Goal: Information Seeking & Learning: Learn about a topic

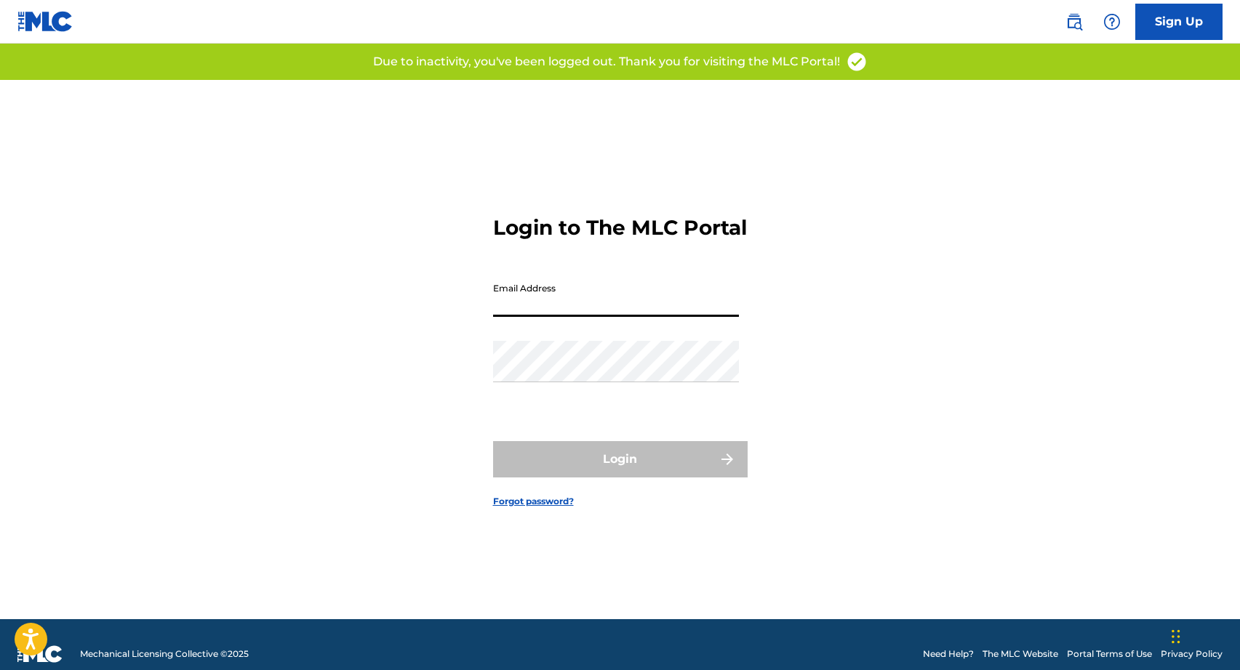
click at [573, 313] on input "Email Address" at bounding box center [616, 296] width 246 height 41
type input "[PERSON_NAME][EMAIL_ADDRESS][DOMAIN_NAME]"
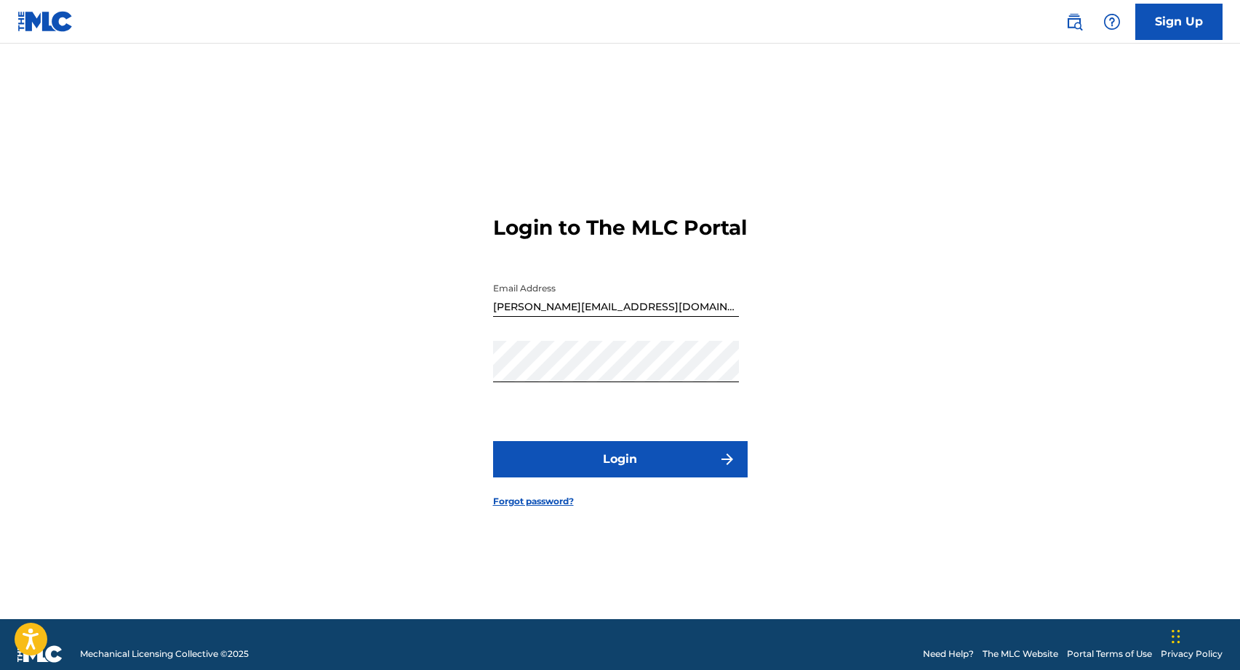
click at [609, 472] on button "Login" at bounding box center [620, 459] width 254 height 36
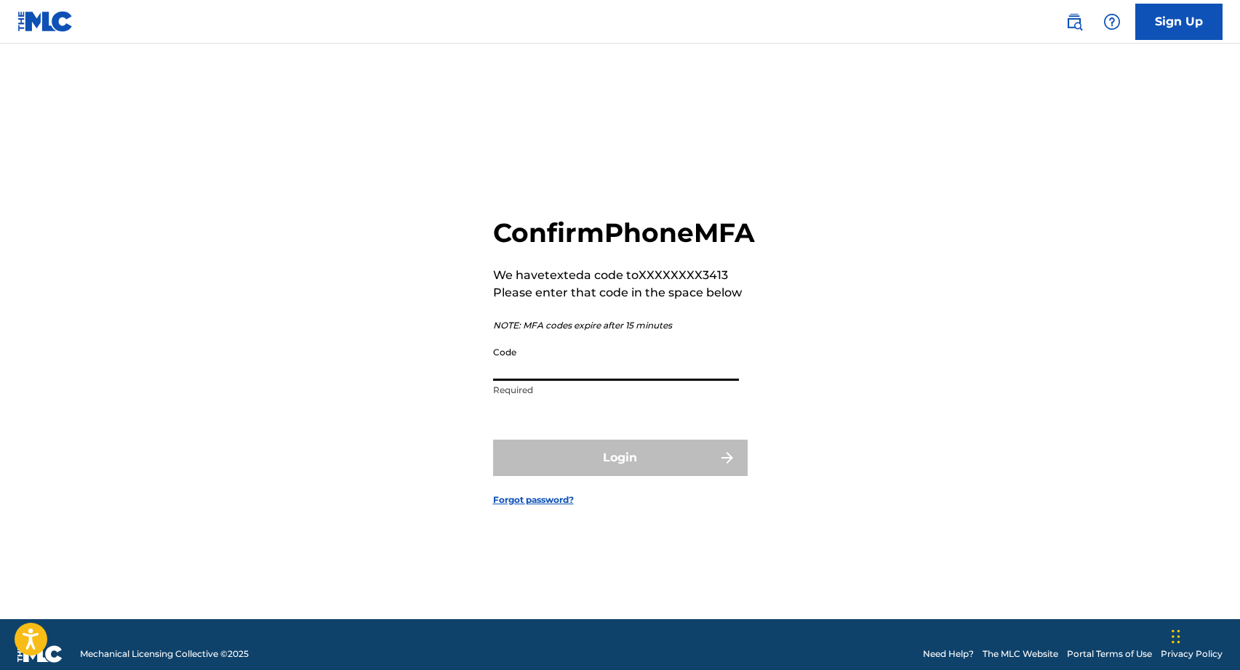
click at [567, 374] on input "Code" at bounding box center [616, 360] width 246 height 41
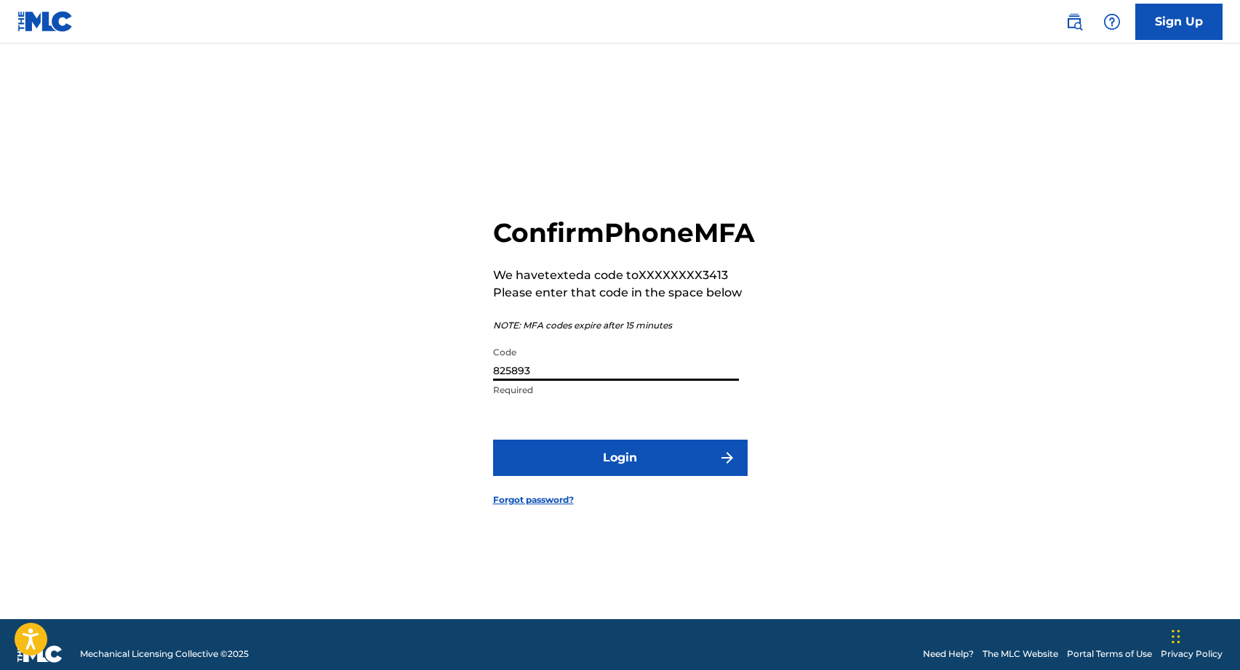
type input "825893"
click at [596, 470] on button "Login" at bounding box center [620, 458] width 254 height 36
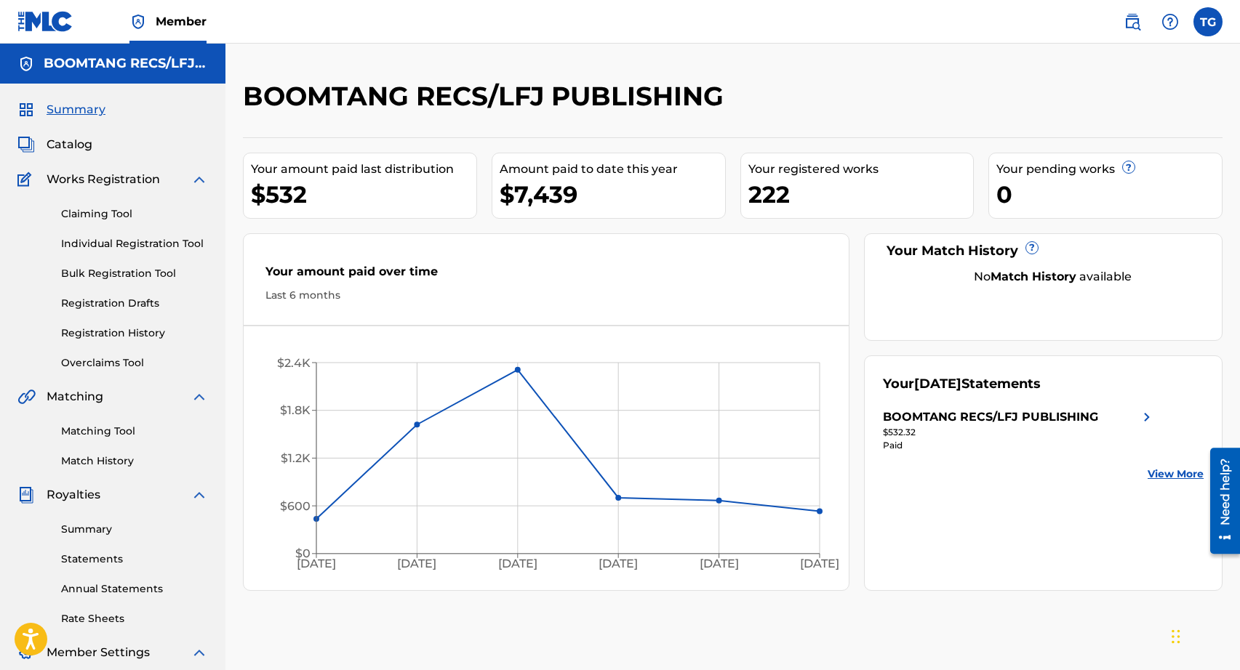
click at [80, 143] on span "Catalog" at bounding box center [70, 144] width 46 height 17
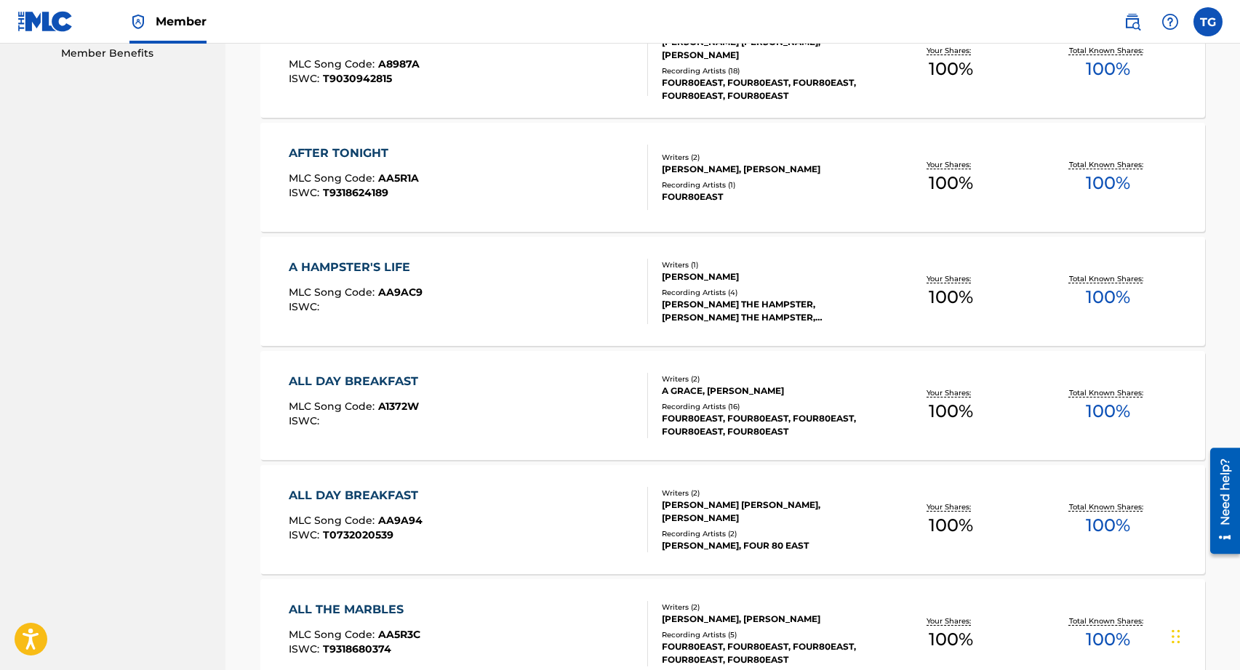
scroll to position [766, 0]
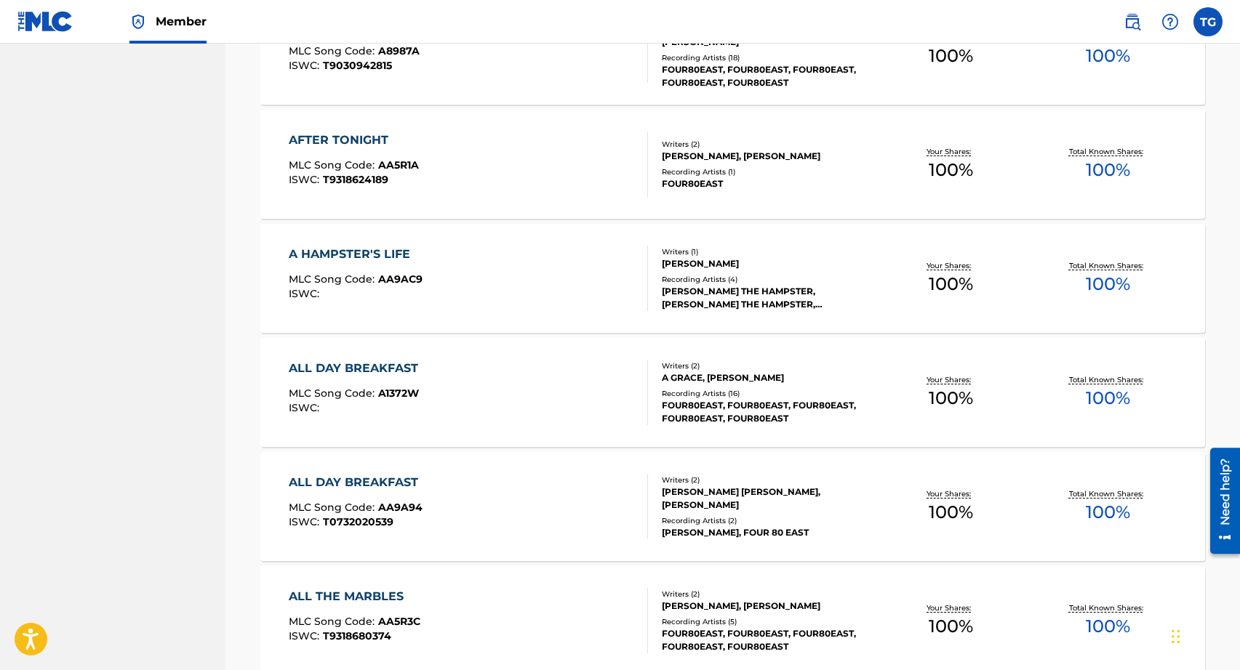
click at [366, 139] on div "AFTER TONIGHT" at bounding box center [354, 140] width 130 height 17
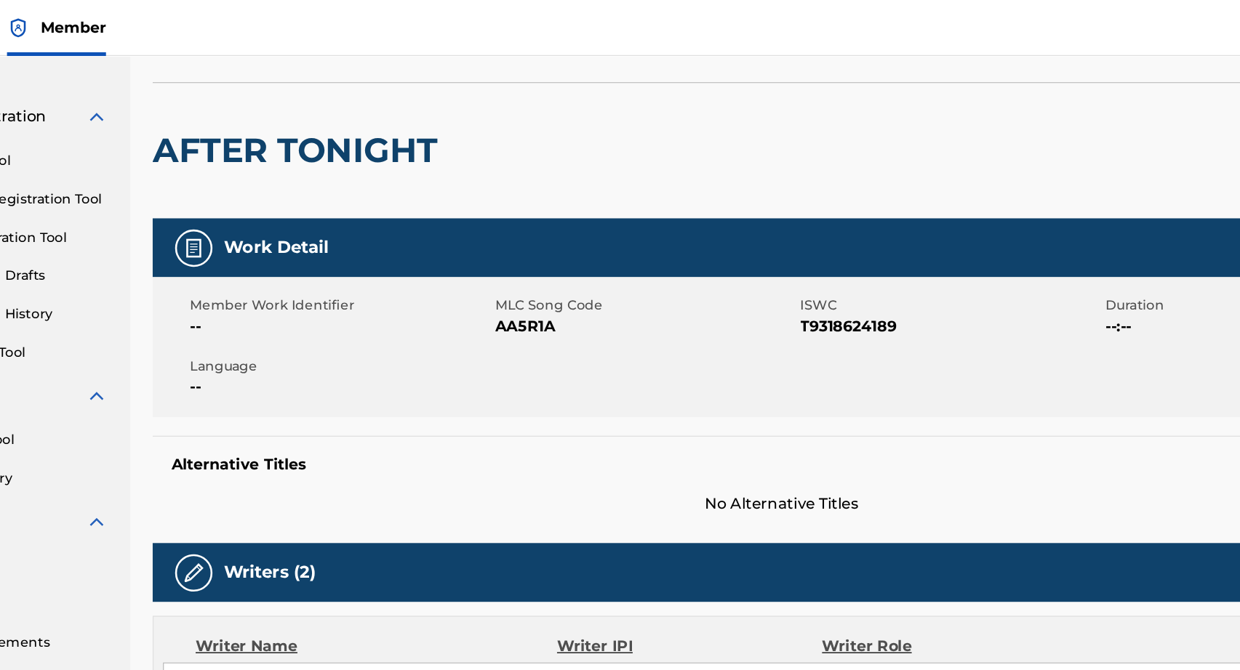
scroll to position [68, 0]
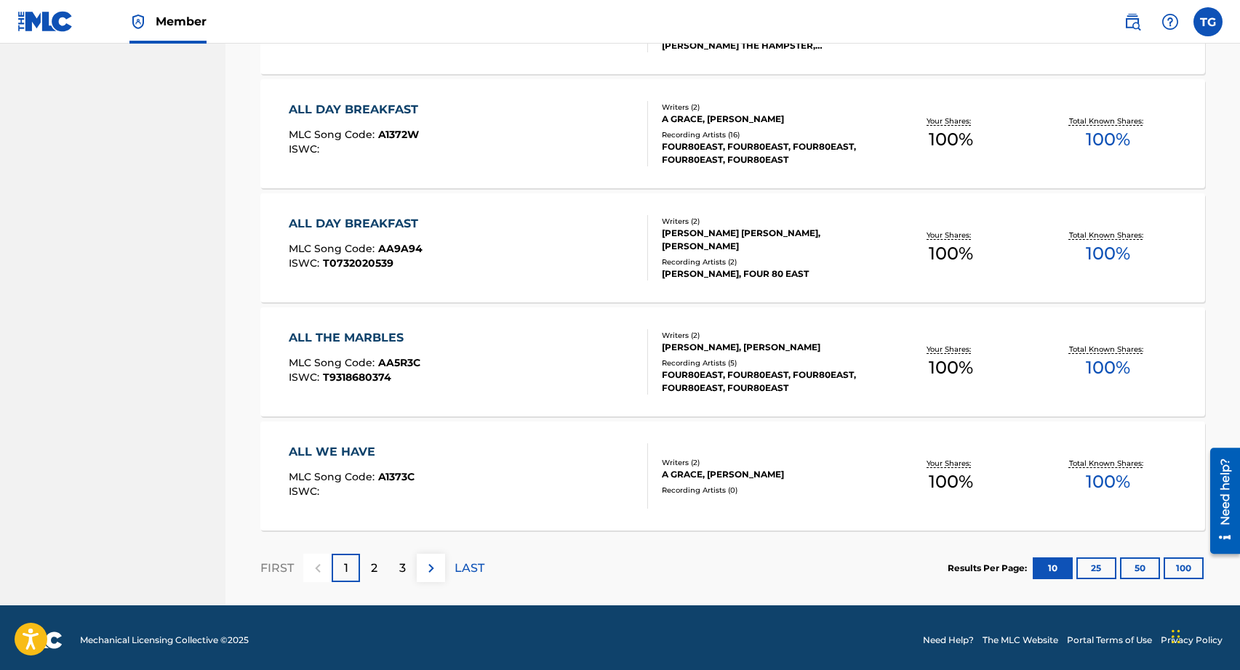
scroll to position [1030, 0]
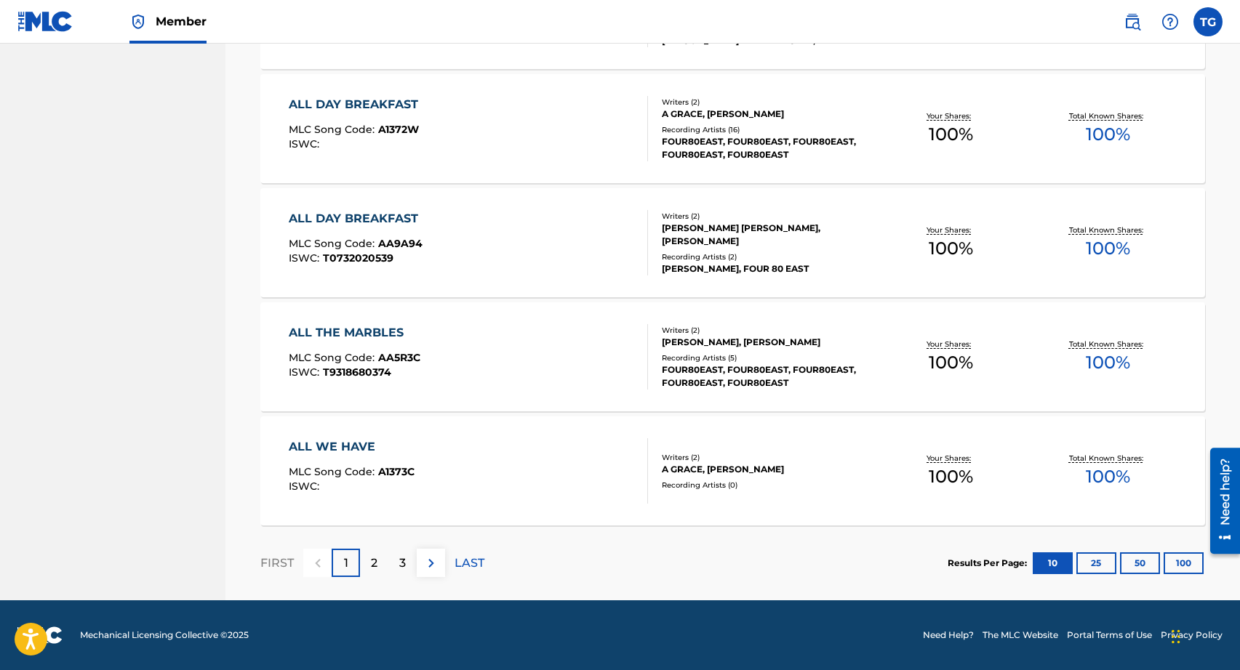
click at [385, 569] on div "2" at bounding box center [374, 563] width 28 height 28
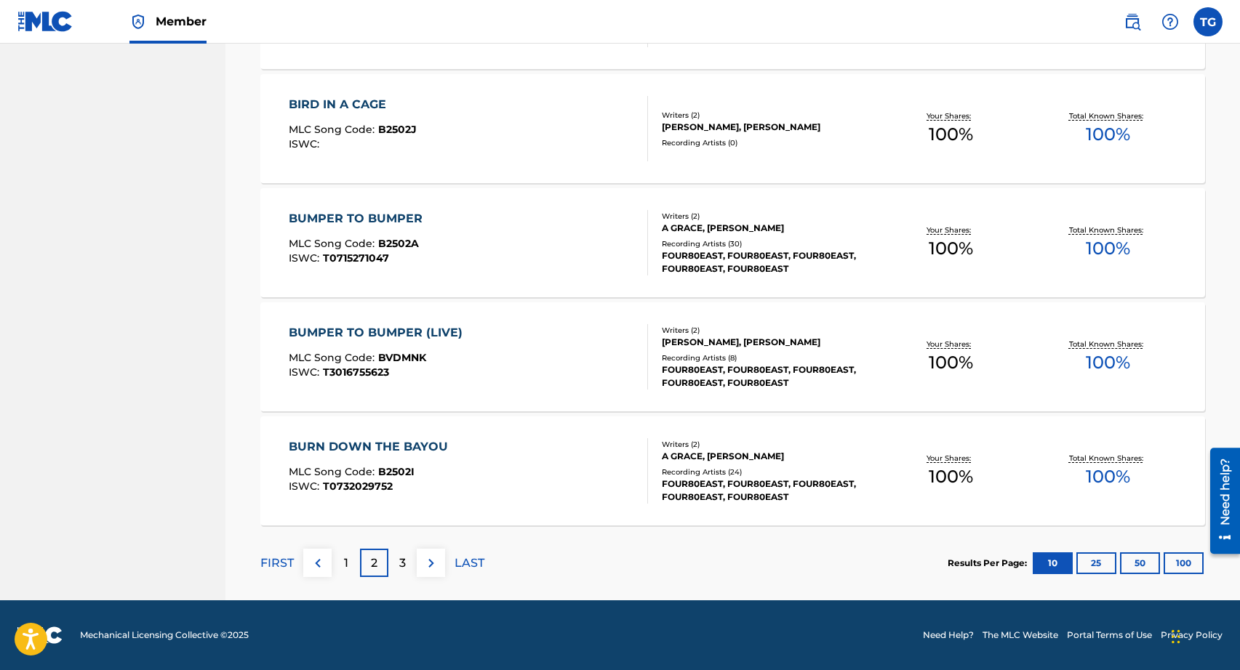
click at [377, 332] on div "BUMPER TO BUMPER (LIVE)" at bounding box center [379, 332] width 181 height 17
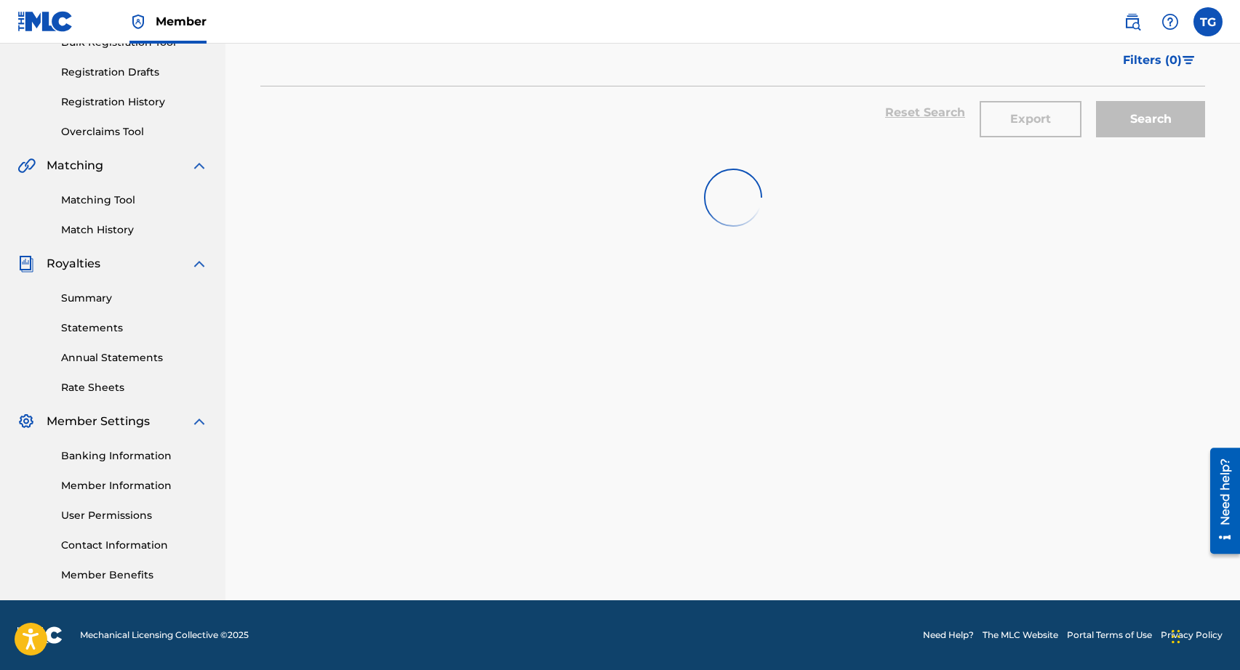
scroll to position [992, 0]
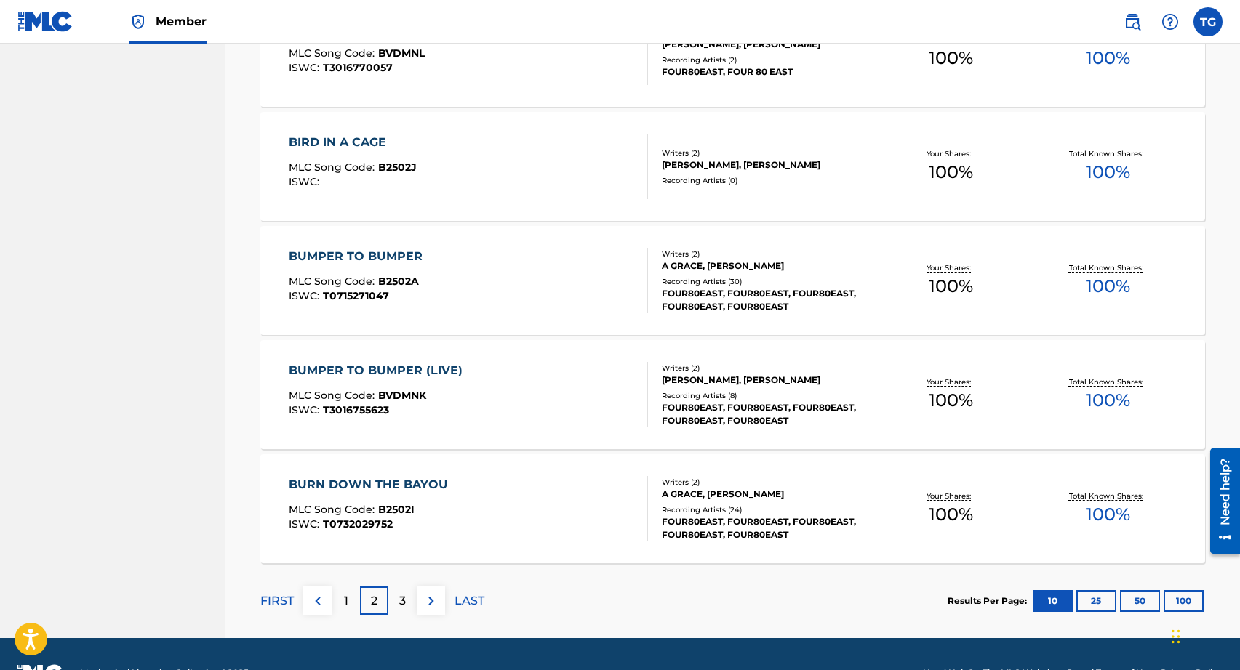
click at [388, 481] on div "BURN DOWN THE BAYOU" at bounding box center [372, 484] width 166 height 17
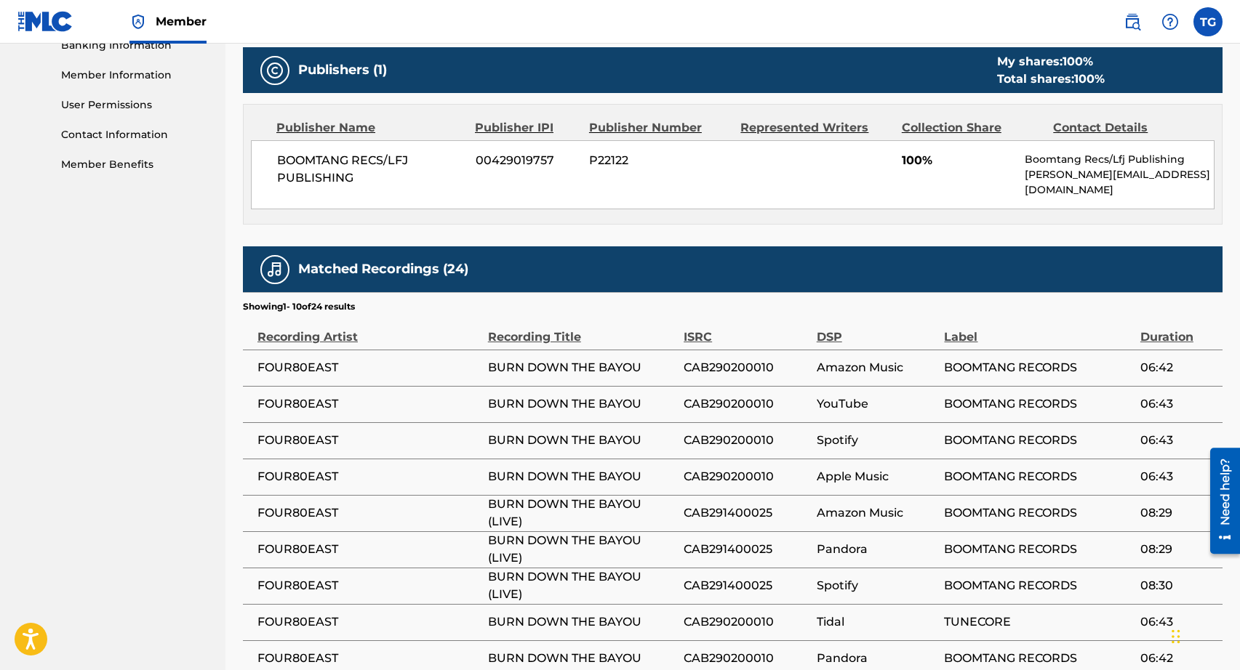
scroll to position [652, 0]
